Goal: Find specific page/section: Find specific page/section

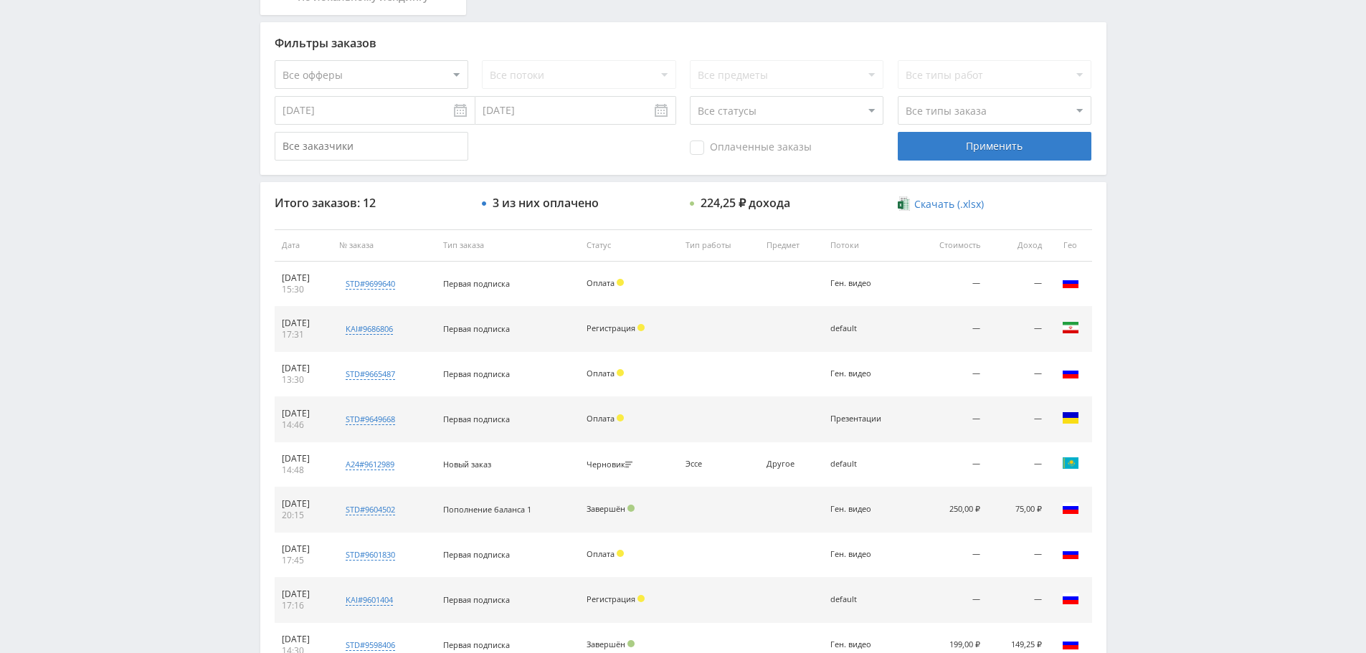
scroll to position [359, 0]
